Goal: Transaction & Acquisition: Purchase product/service

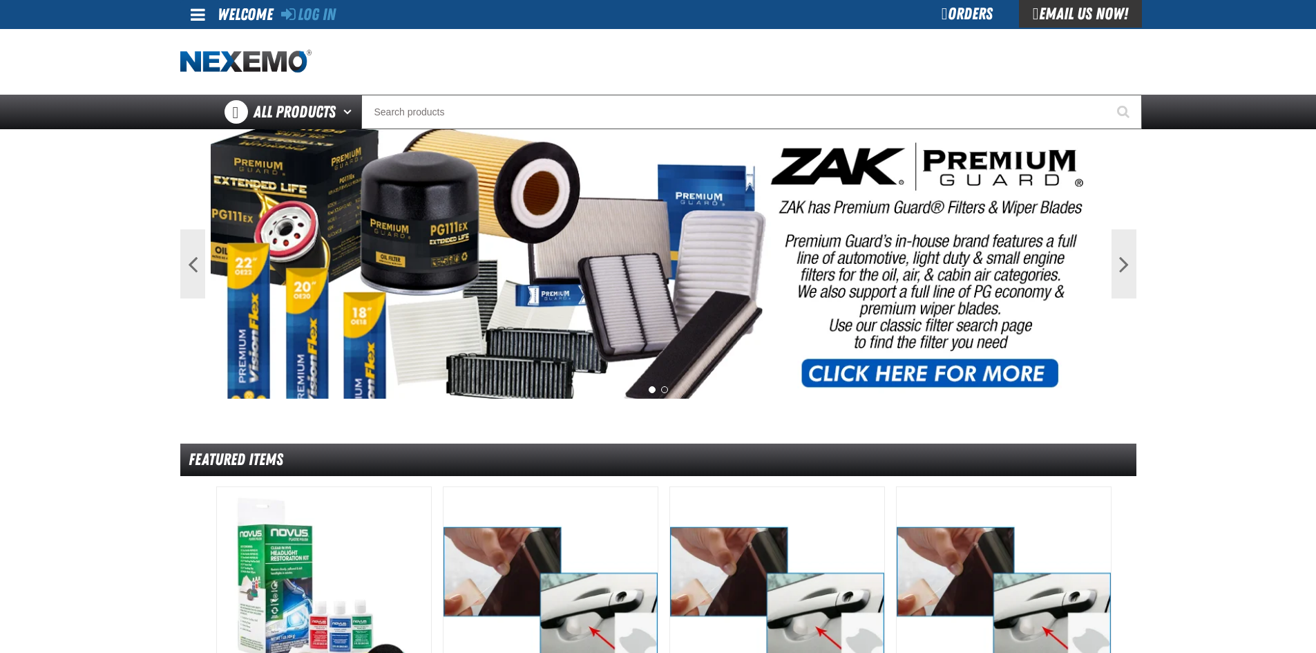
click at [342, 15] on div "Log In Log In Welcome Log In Orders Email Us Now!" at bounding box center [658, 14] width 967 height 29
click at [336, 11] on link "Log In" at bounding box center [308, 14] width 55 height 19
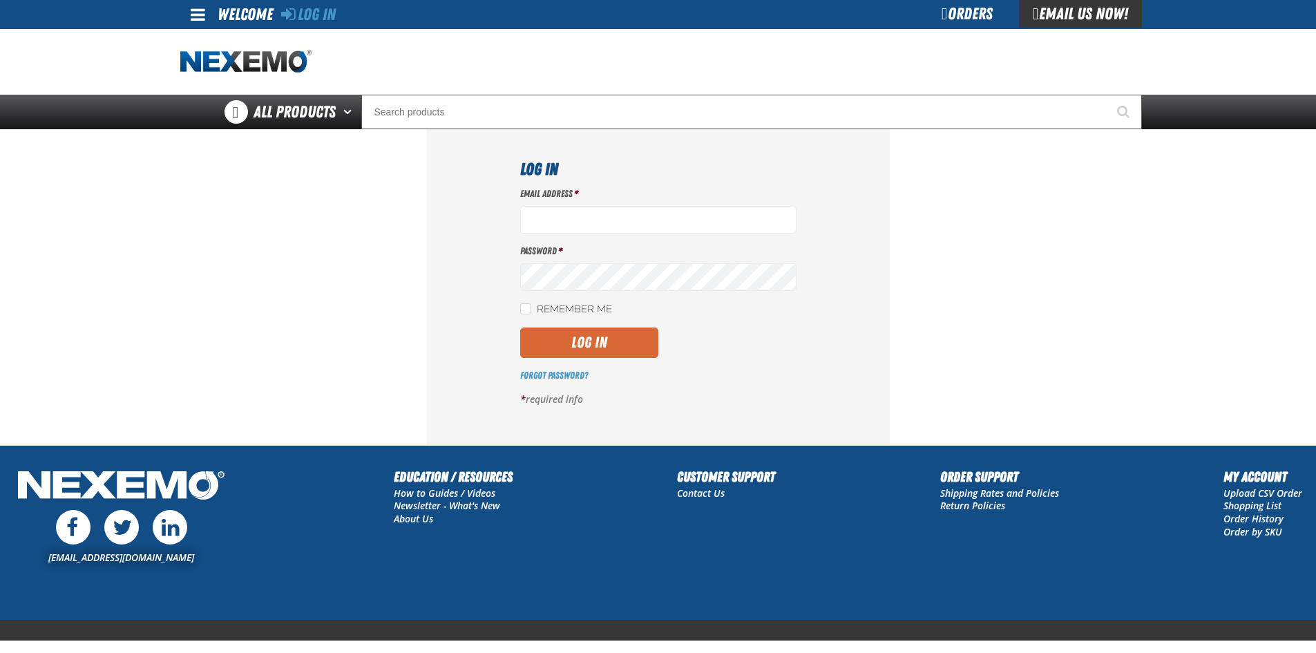
type input "[EMAIL_ADDRESS][DOMAIN_NAME]"
click at [597, 343] on button "Log In" at bounding box center [589, 342] width 138 height 30
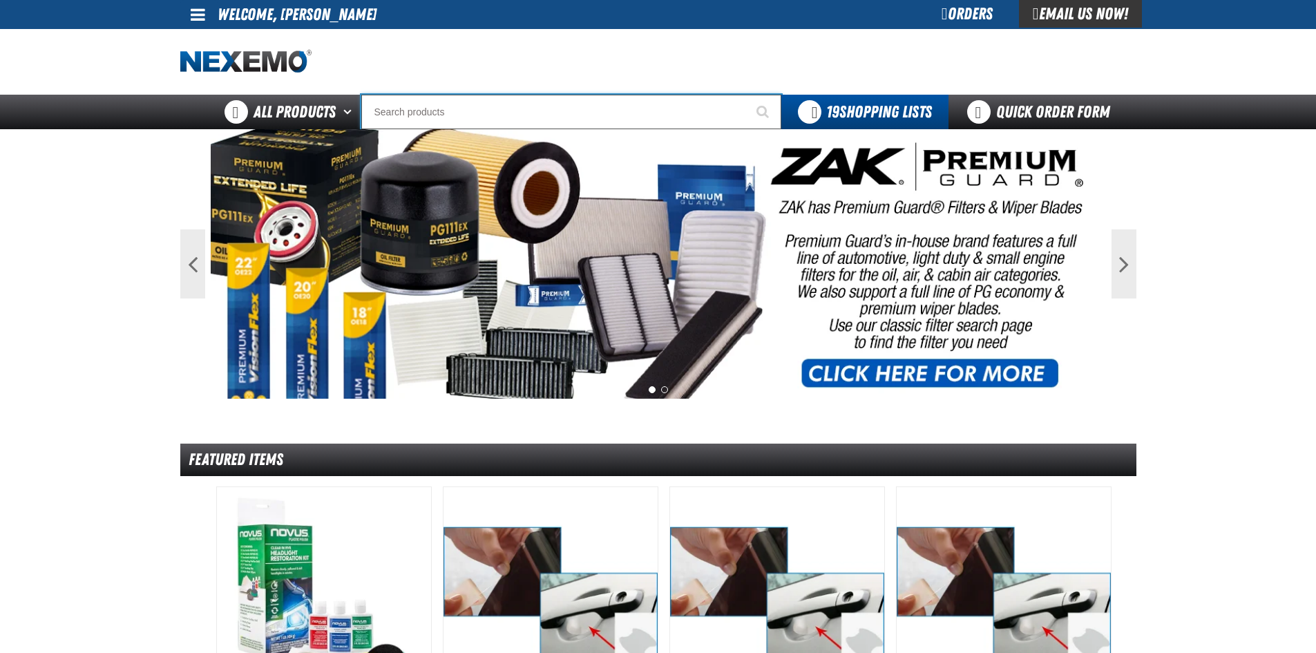
click at [403, 104] on input "Search" at bounding box center [571, 112] width 420 height 35
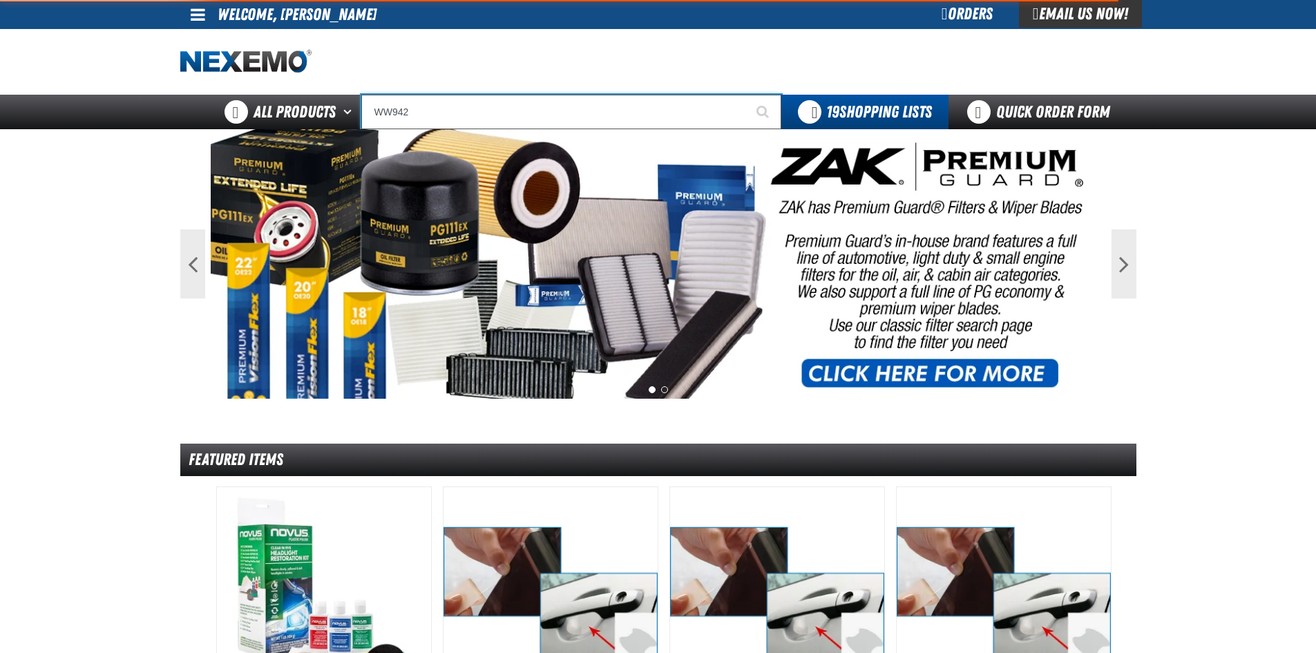
type input "WW942"
click at [747, 95] on button "Start Searching" at bounding box center [764, 112] width 35 height 35
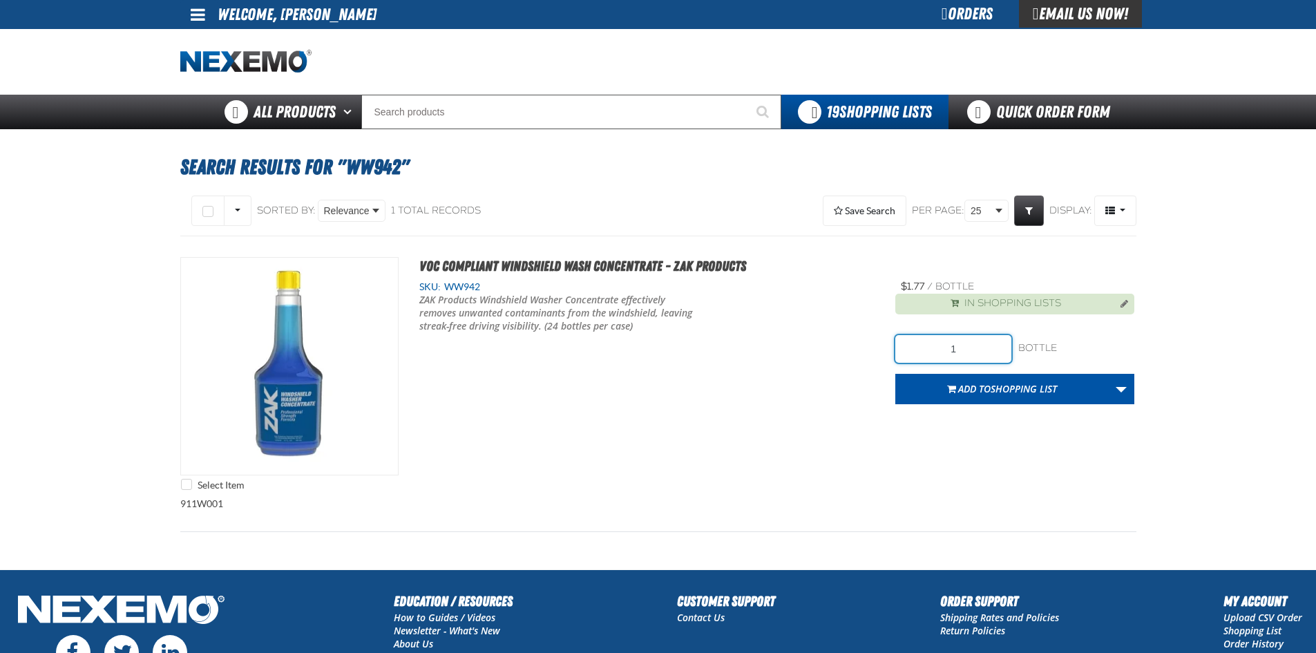
click at [967, 350] on input "1" at bounding box center [953, 349] width 116 height 28
type input "120"
click at [1118, 387] on link "More Actions" at bounding box center [1121, 389] width 26 height 30
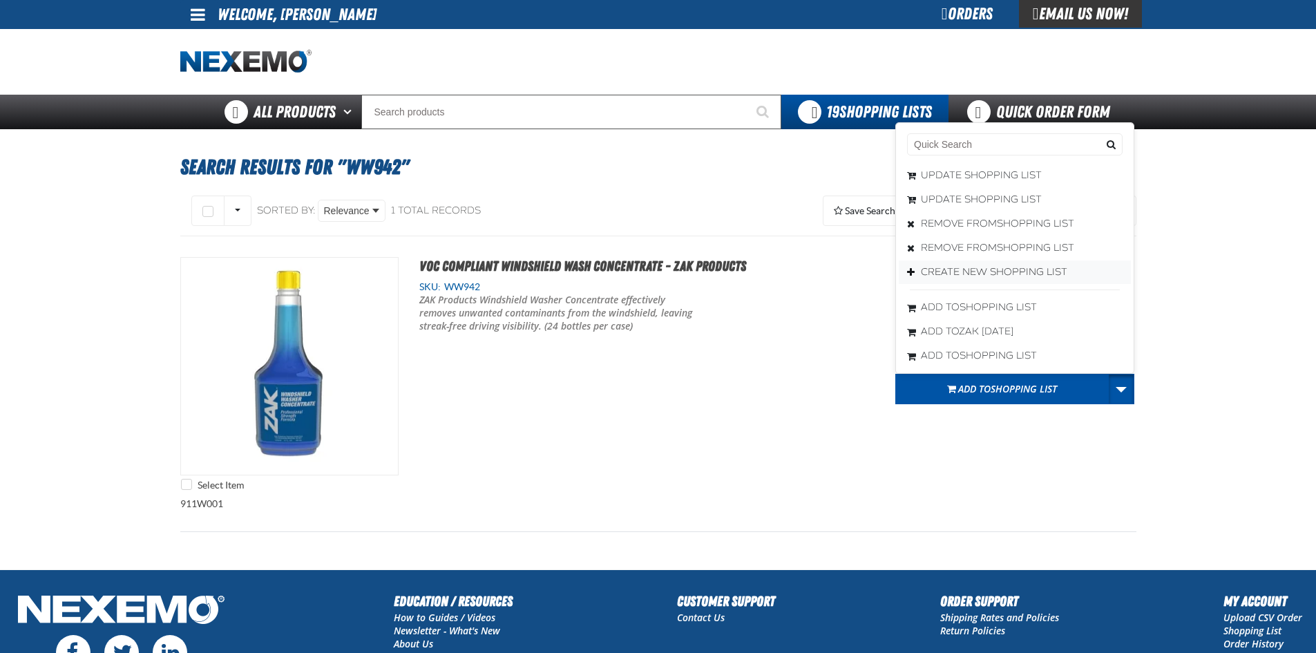
click at [980, 271] on button "Create New Shopping List" at bounding box center [1015, 272] width 232 height 24
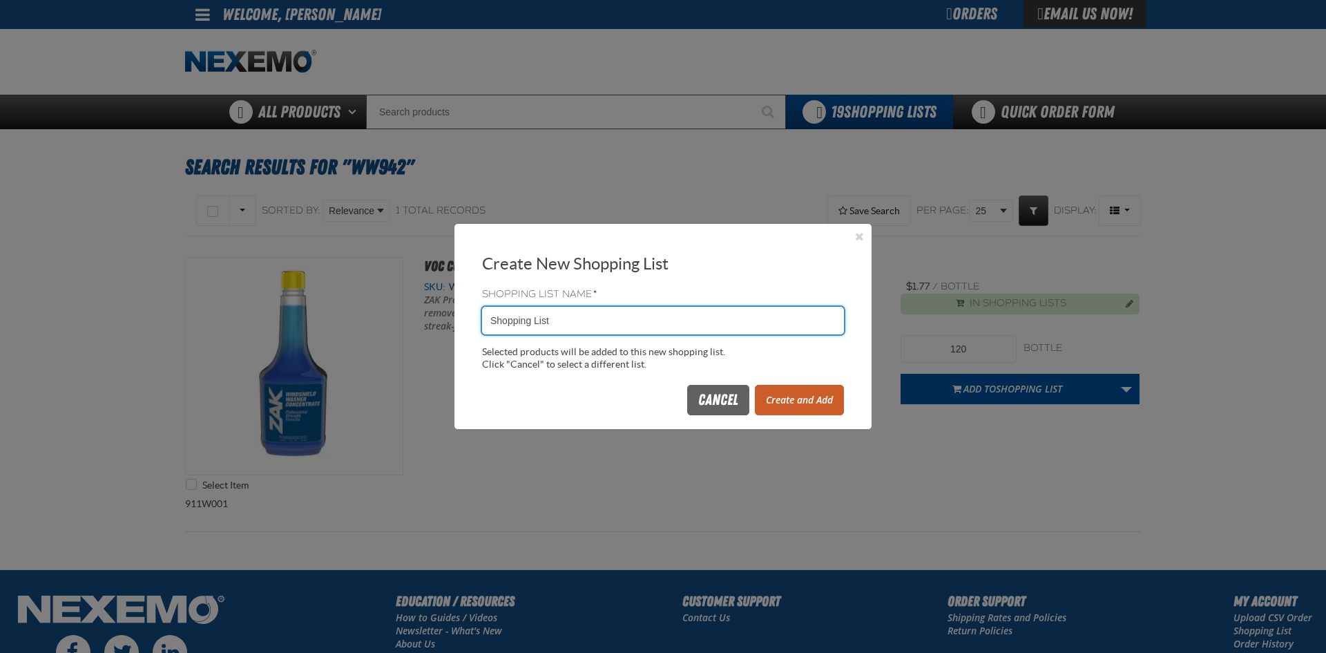
drag, startPoint x: 632, startPoint y: 325, endPoint x: 392, endPoint y: 316, distance: 240.5
click at [393, 318] on body "Skip to Main Content Staging Site 5.1 Upgrade Site My Account My Account Suppor…" at bounding box center [663, 417] width 1326 height 834
type input "WW942"
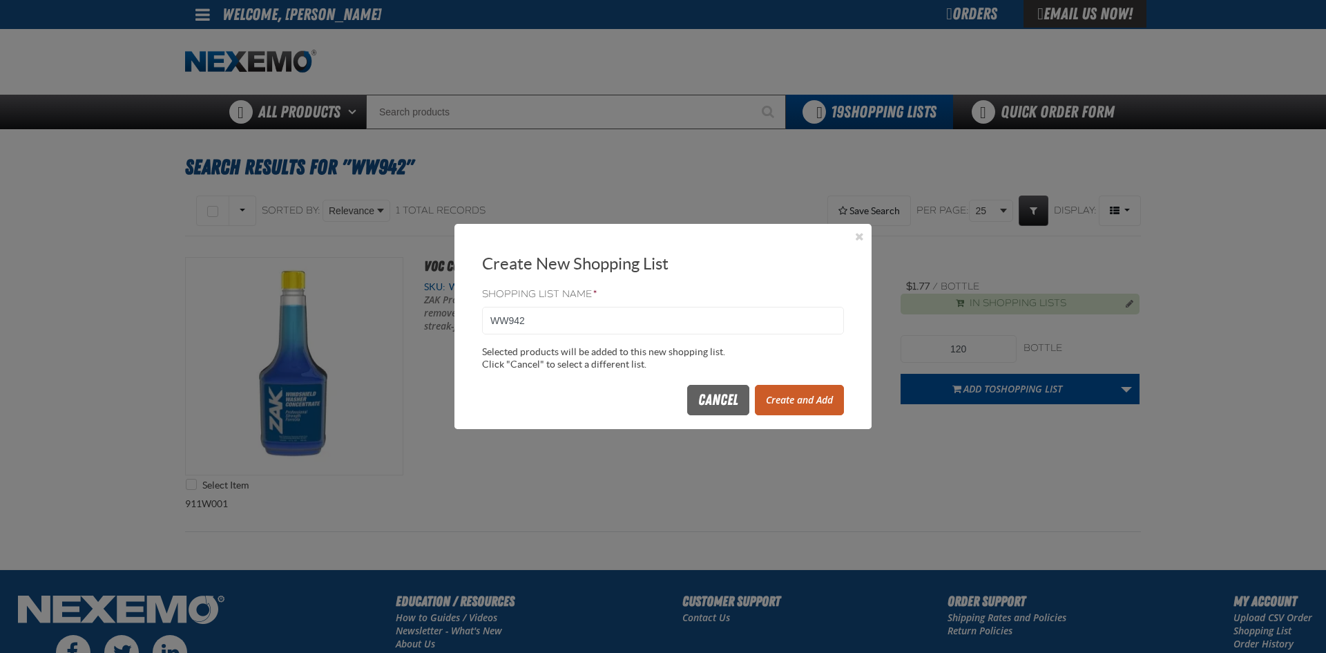
click at [821, 399] on button "Create and Add" at bounding box center [799, 400] width 89 height 30
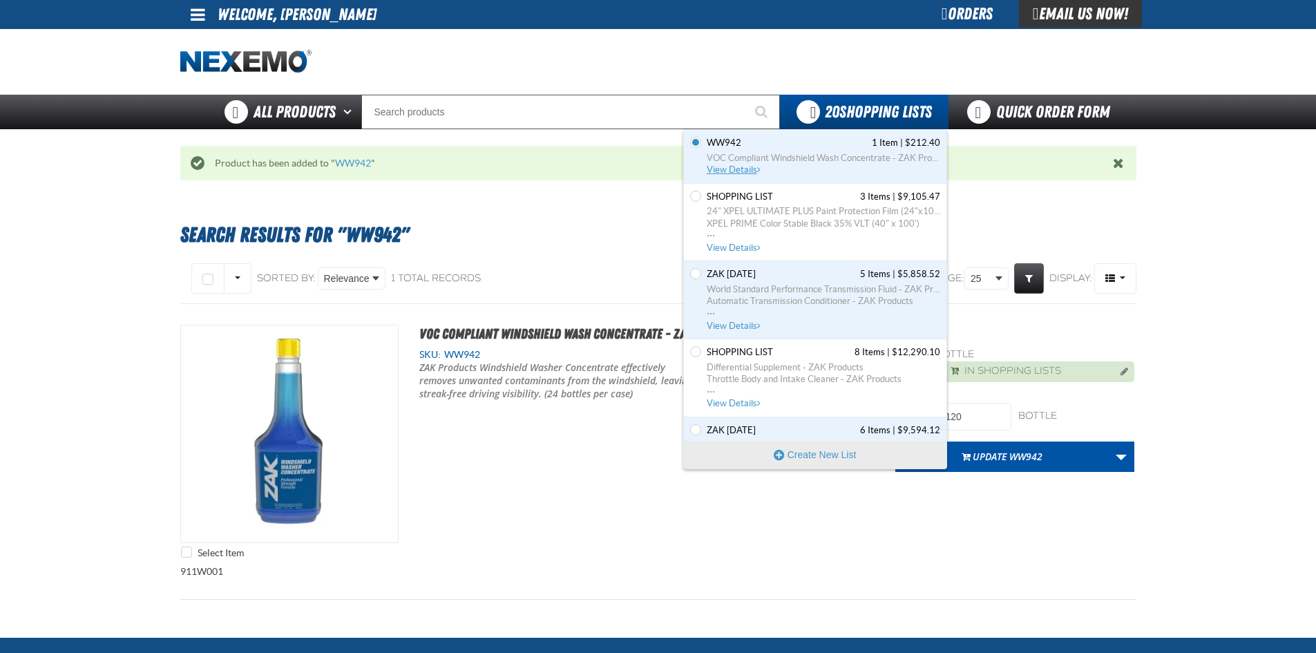
click at [749, 157] on span "VOC Compliant Windshield Wash Concentrate - ZAK Products" at bounding box center [823, 158] width 233 height 12
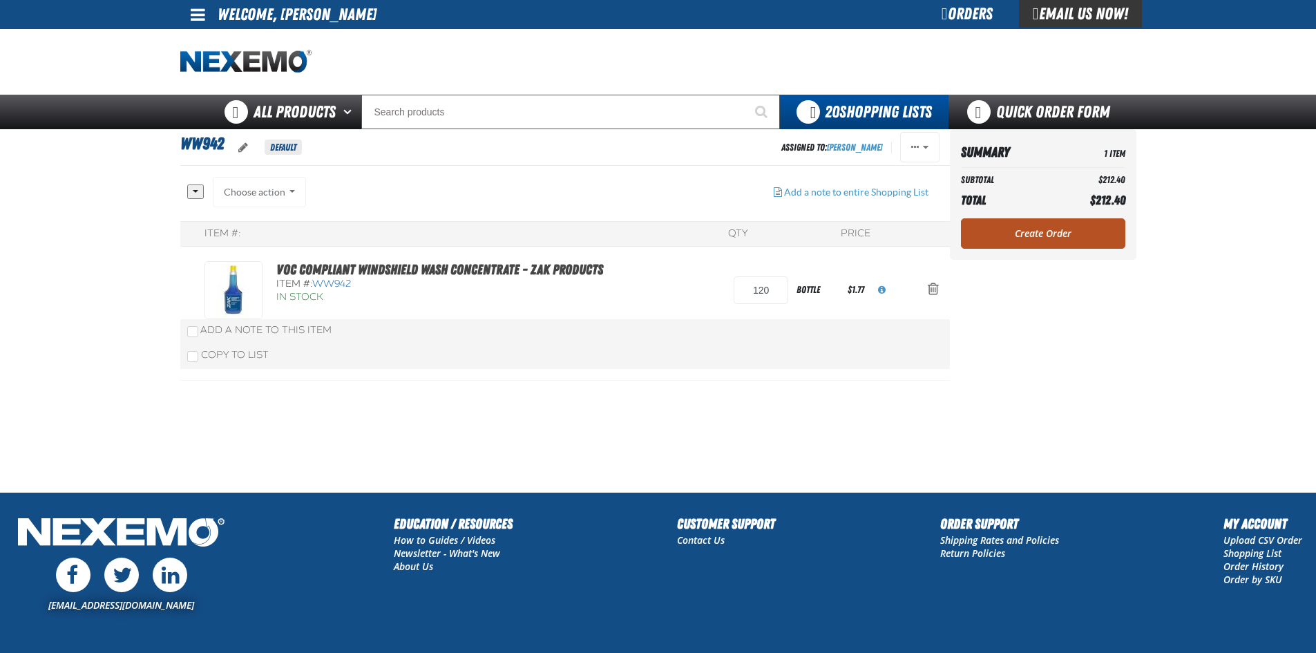
click at [1052, 231] on link "Create Order" at bounding box center [1043, 233] width 164 height 30
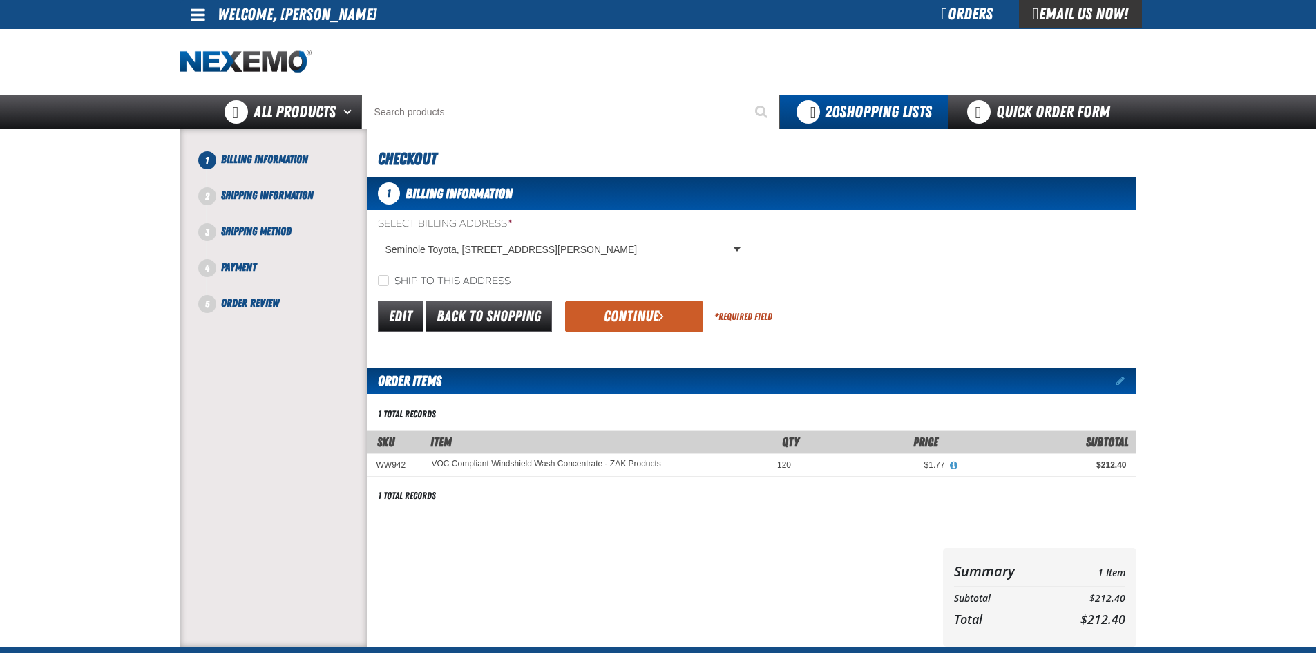
click at [371, 275] on div "Ship to this address" at bounding box center [751, 281] width 769 height 15
click at [380, 280] on input "Ship to this address" at bounding box center [383, 280] width 11 height 11
checkbox input "true"
click at [629, 309] on button "Continue" at bounding box center [634, 316] width 138 height 30
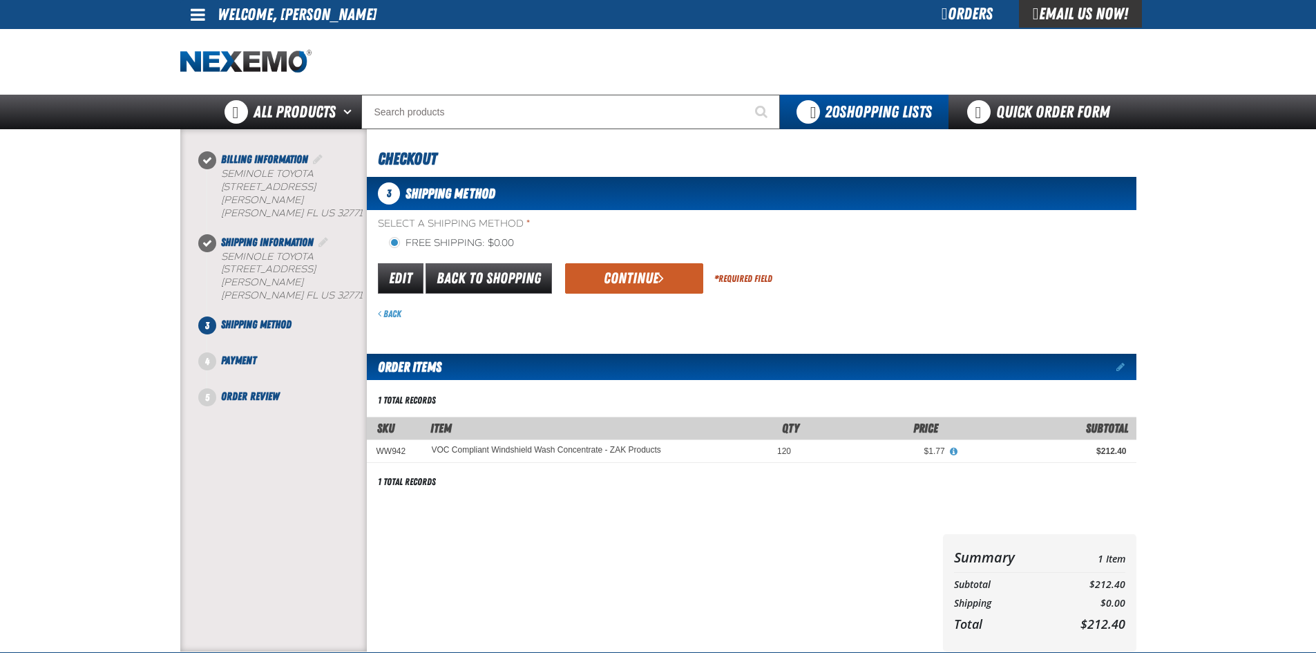
click at [621, 228] on span "Select a Shipping Method *" at bounding box center [757, 224] width 758 height 13
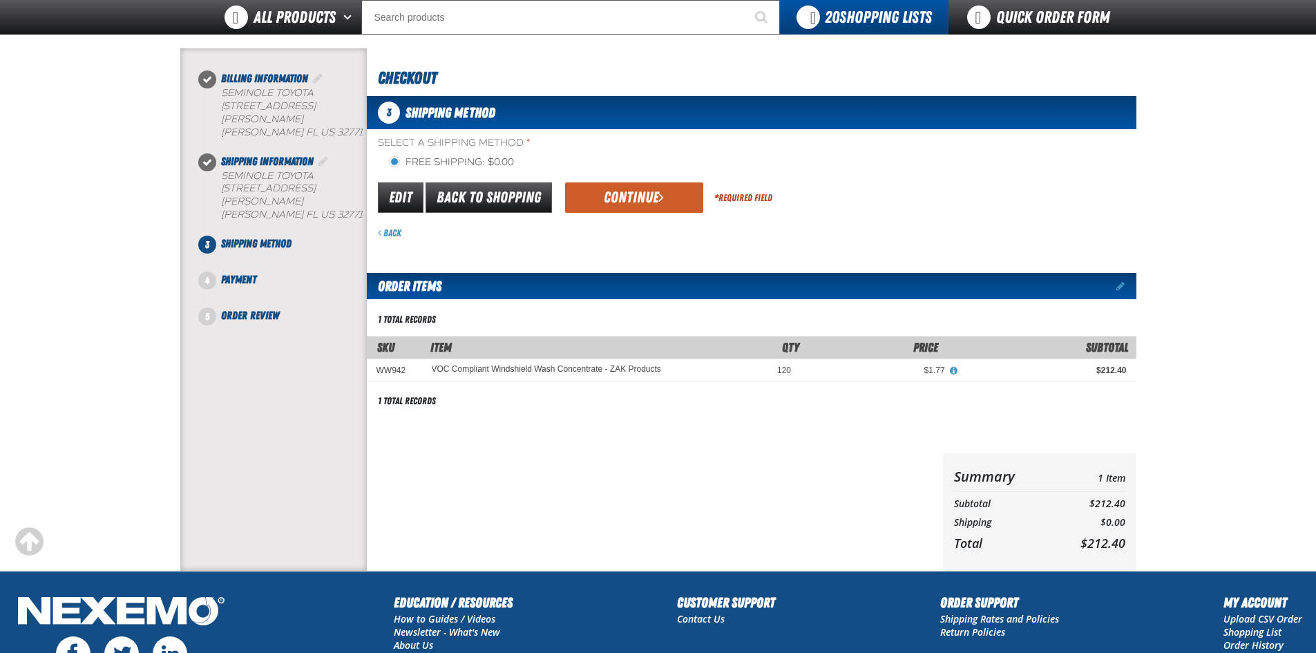
scroll to position [138, 0]
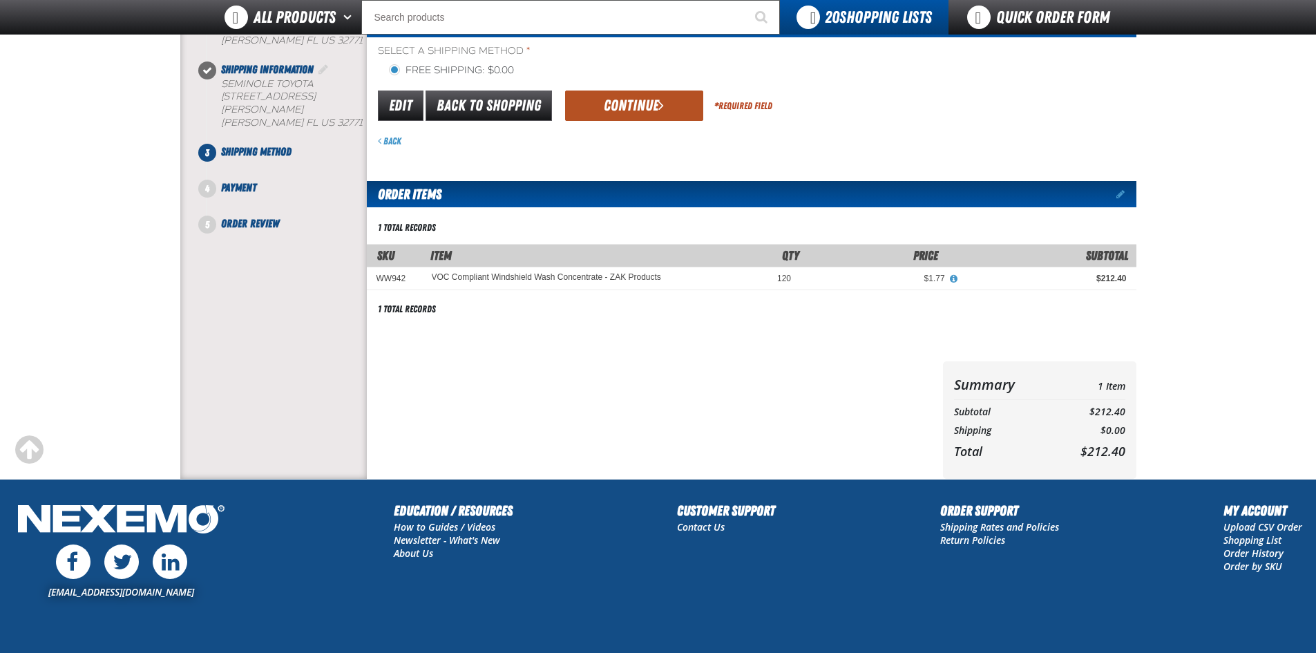
click at [638, 113] on button "Continue" at bounding box center [634, 105] width 138 height 30
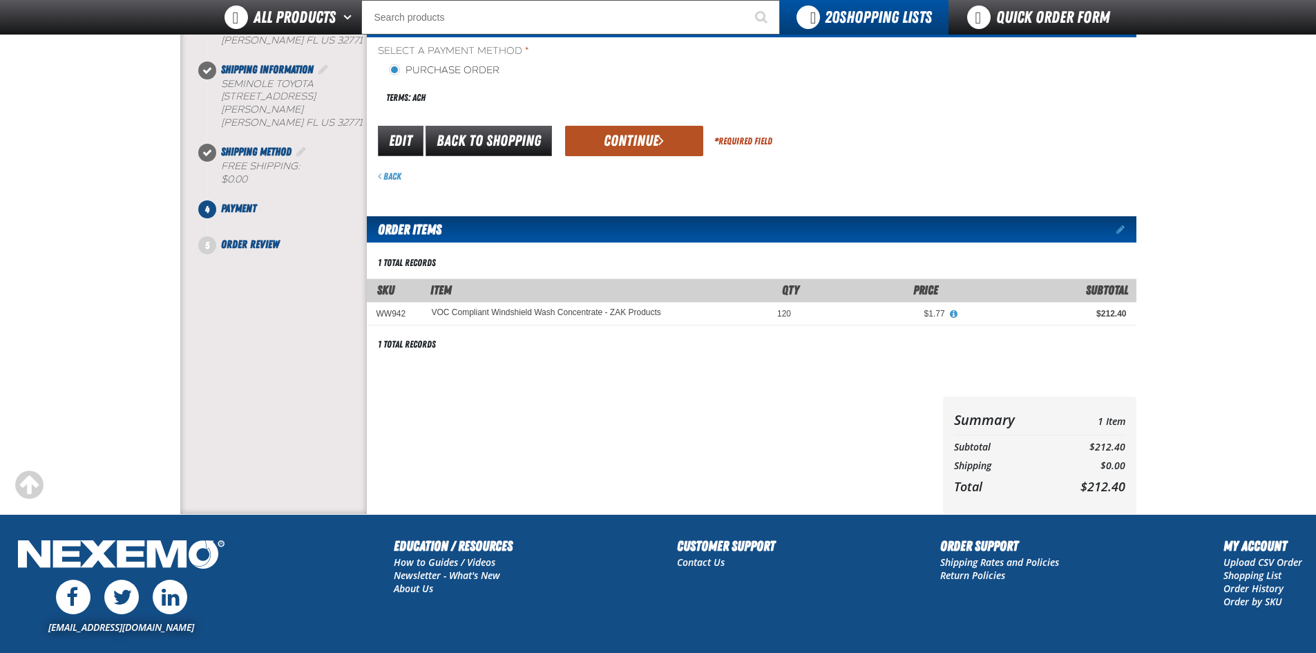
click at [604, 145] on button "Continue" at bounding box center [634, 141] width 138 height 30
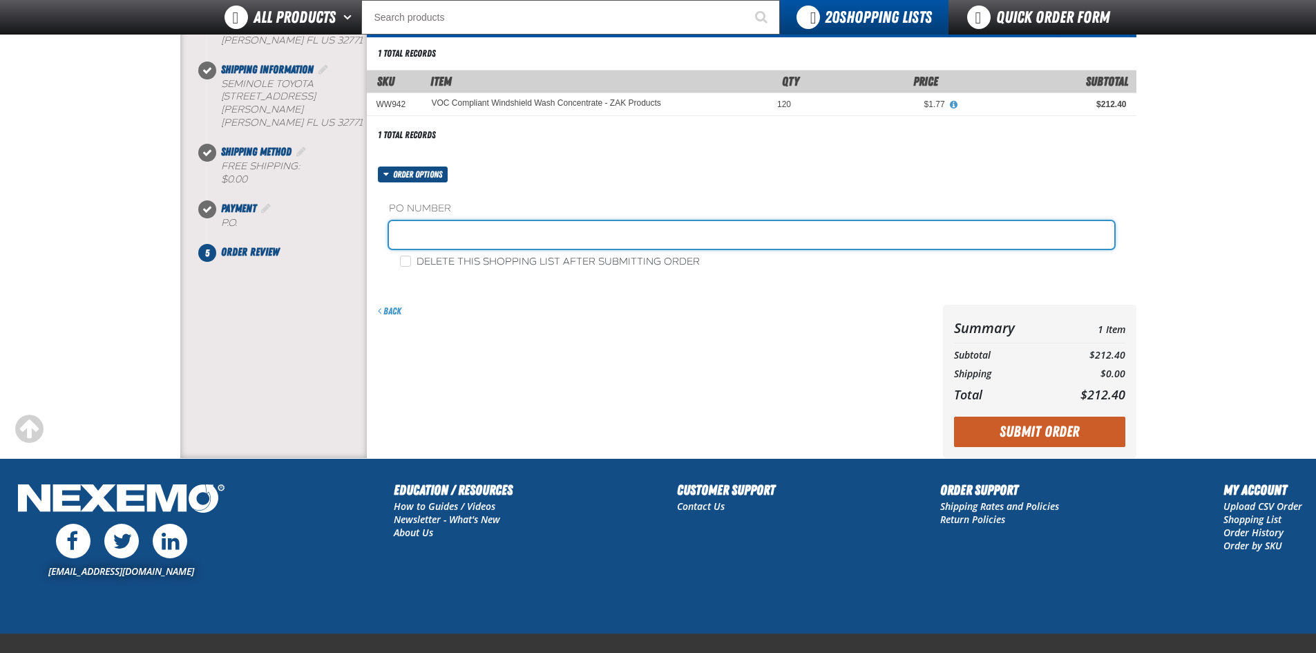
click at [420, 240] on input "text" at bounding box center [751, 235] width 725 height 28
type input "STOCK JR"
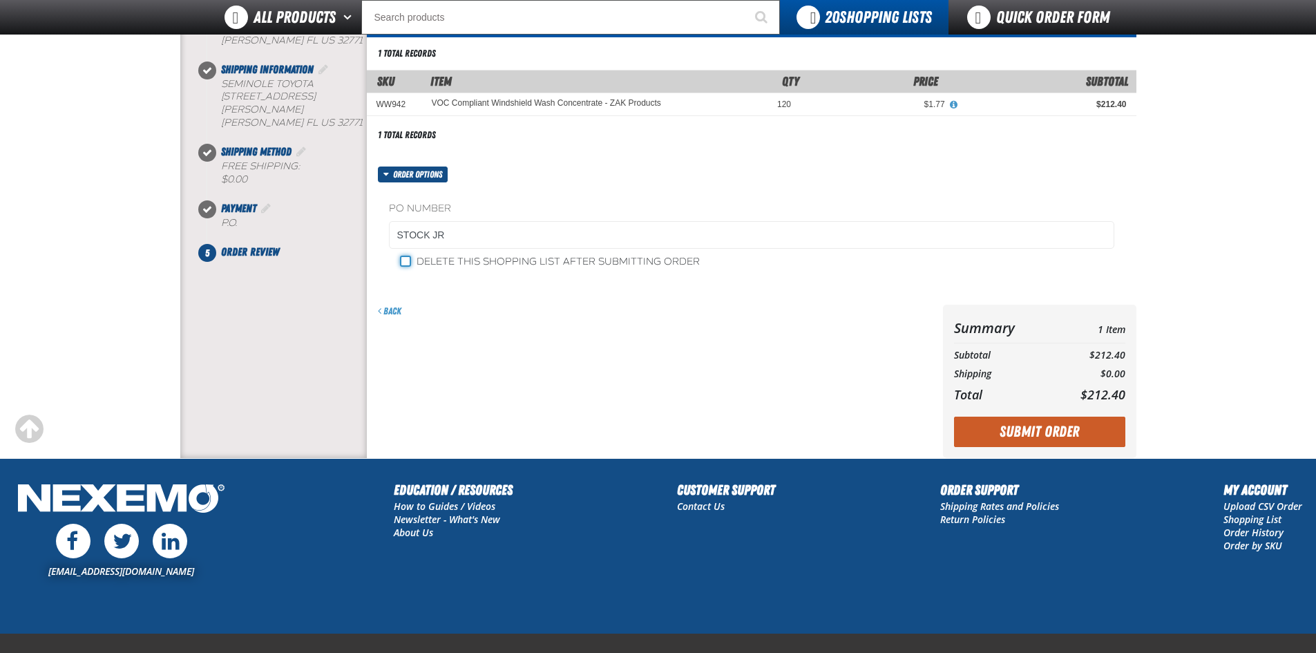
click at [410, 256] on input "Delete this shopping list after submitting order" at bounding box center [405, 261] width 11 height 11
checkbox input "true"
click at [1042, 434] on button "Submit Order" at bounding box center [1039, 431] width 171 height 30
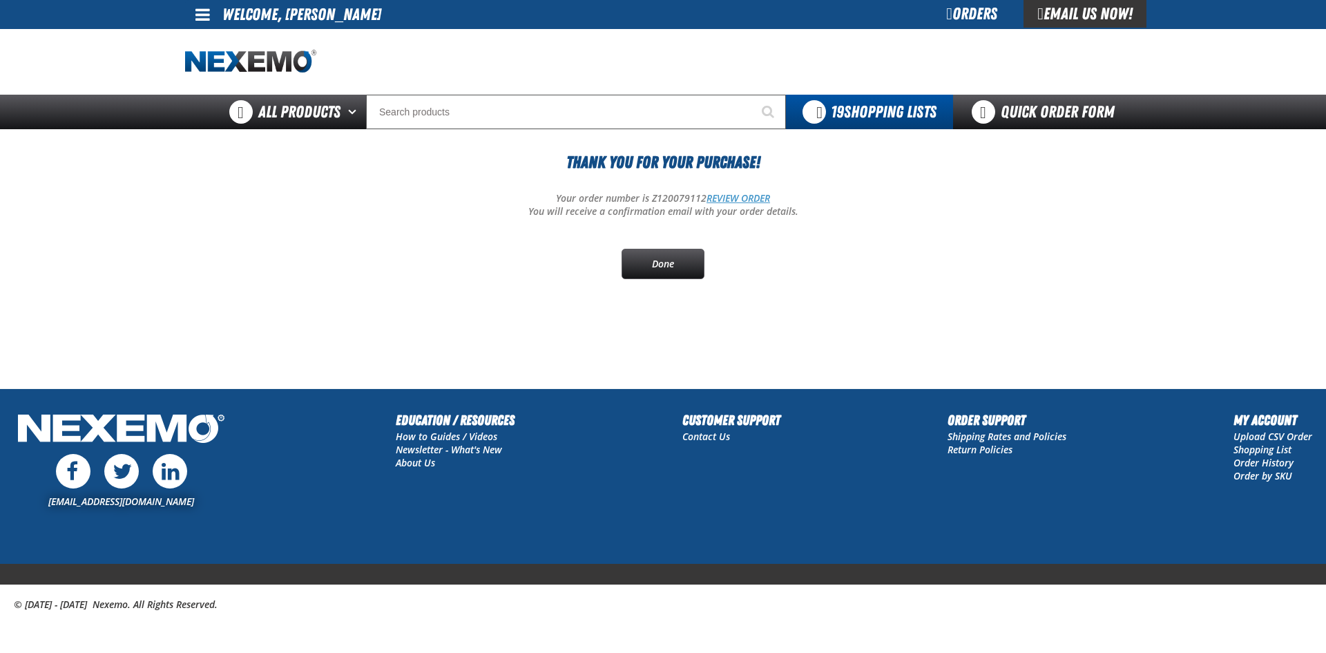
click at [738, 195] on link "REVIEW ORDER" at bounding box center [739, 197] width 64 height 13
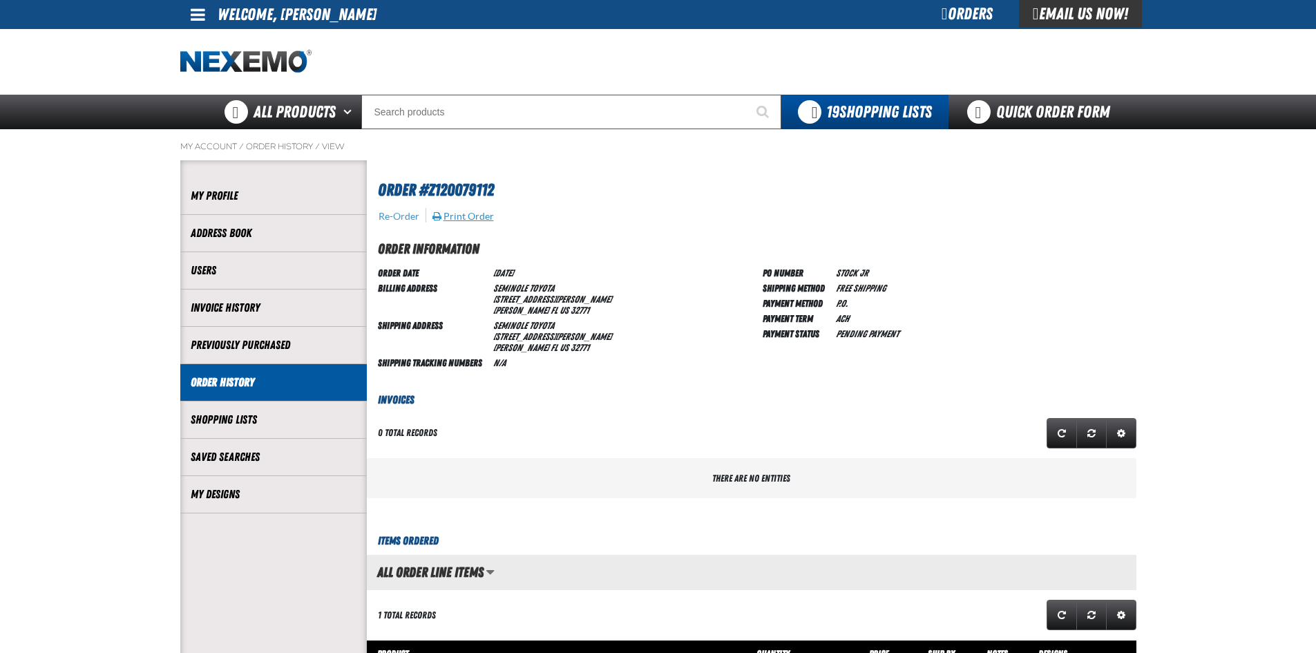
click at [488, 216] on button "Print Order" at bounding box center [463, 216] width 63 height 12
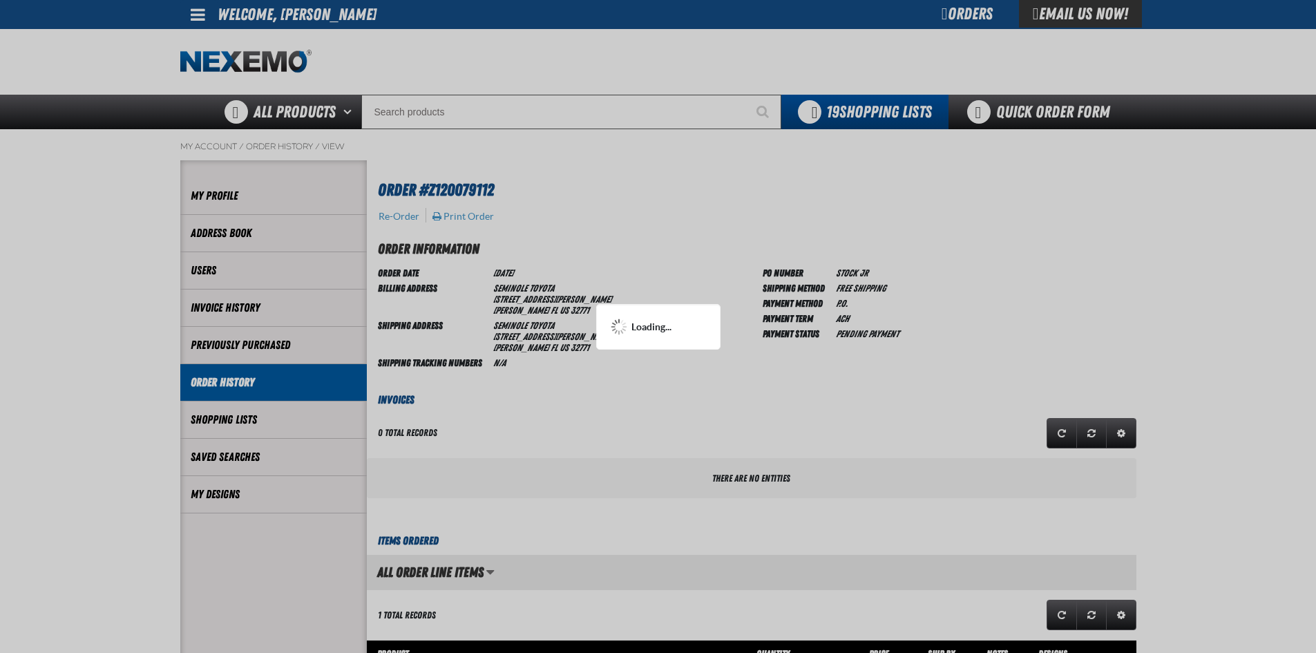
drag, startPoint x: 866, startPoint y: 377, endPoint x: 809, endPoint y: 370, distance: 57.1
click at [865, 375] on div at bounding box center [658, 326] width 1316 height 653
drag, startPoint x: 586, startPoint y: 354, endPoint x: 579, endPoint y: 331, distance: 23.6
click at [579, 331] on div at bounding box center [658, 326] width 1316 height 653
drag, startPoint x: 578, startPoint y: 280, endPoint x: 609, endPoint y: 294, distance: 33.7
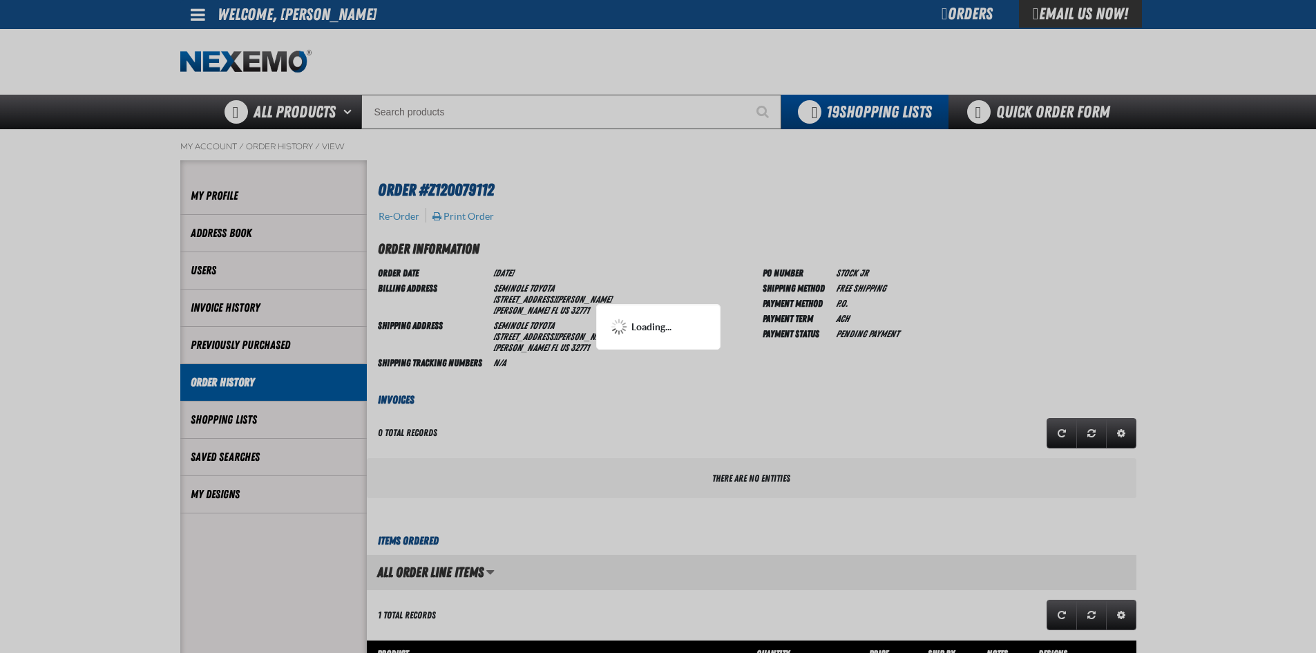
click at [597, 288] on div at bounding box center [658, 326] width 1316 height 653
click at [631, 311] on div "Loading..." at bounding box center [658, 327] width 124 height 46
click at [633, 313] on div "Loading..." at bounding box center [658, 327] width 124 height 46
